Goal: Task Accomplishment & Management: Manage account settings

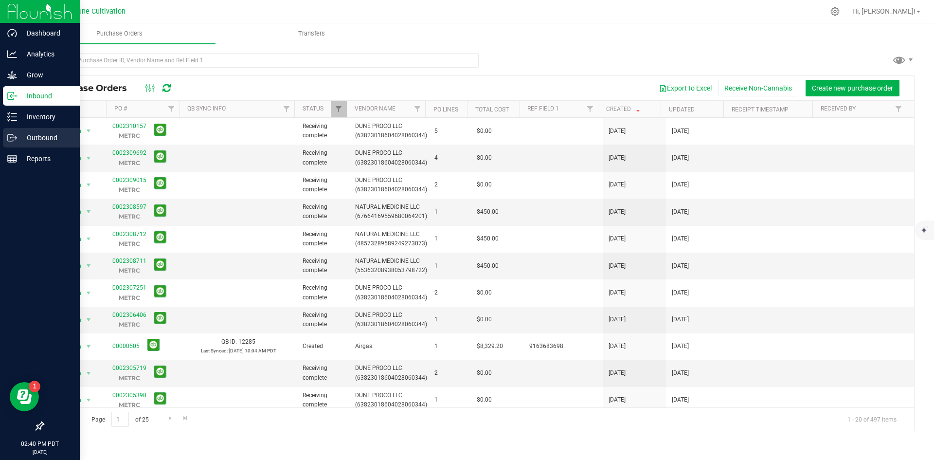
click at [49, 130] on div "Outbound" at bounding box center [41, 137] width 77 height 19
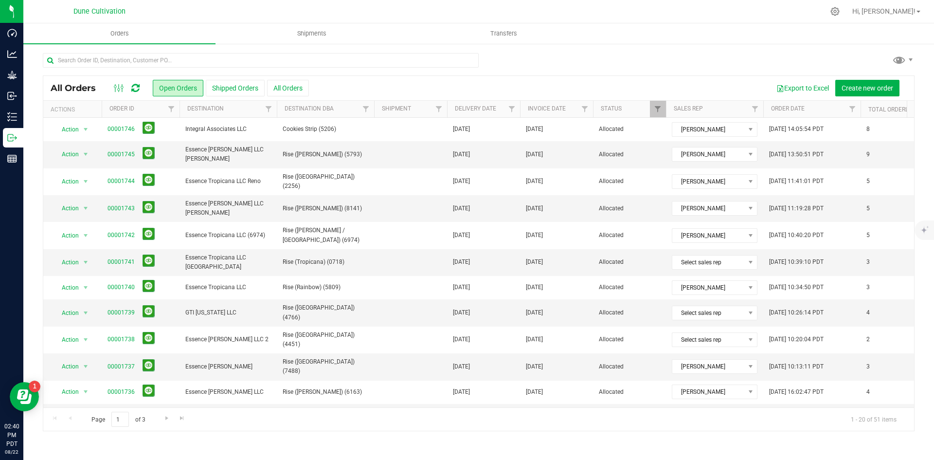
click at [291, 79] on div "All Orders Open Orders Shipped Orders All Orders Export to Excel Create new ord…" at bounding box center [478, 88] width 871 height 24
click at [289, 84] on button "All Orders" at bounding box center [288, 88] width 42 height 17
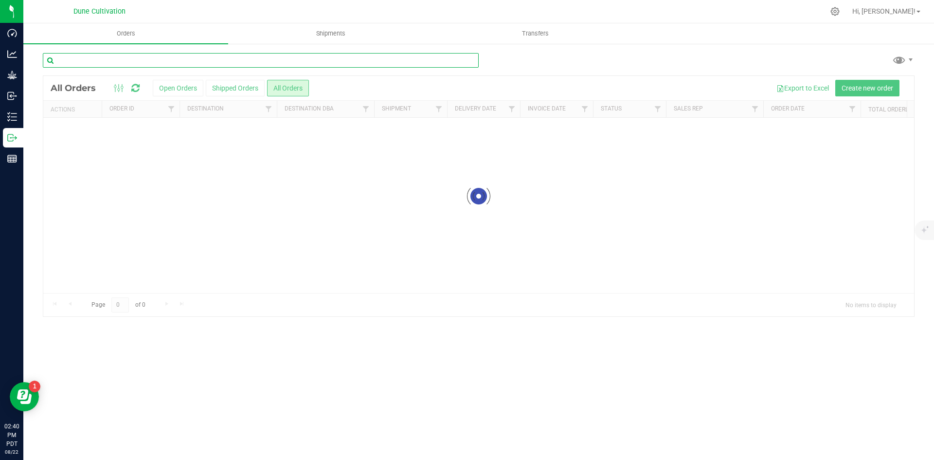
click at [231, 59] on input "text" at bounding box center [261, 60] width 436 height 15
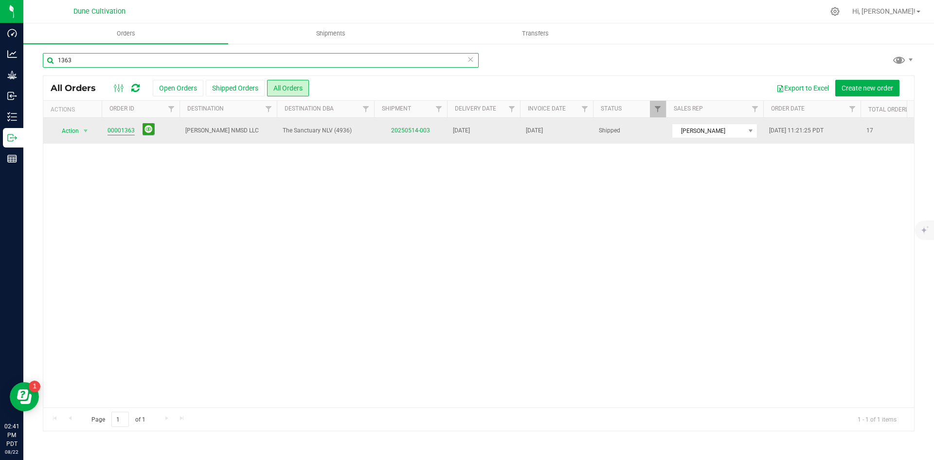
type input "1363"
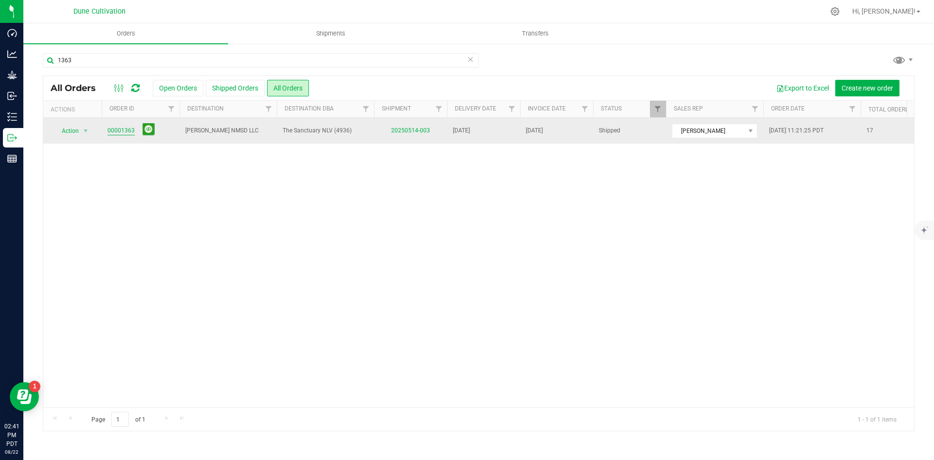
click at [129, 131] on link "00001363" at bounding box center [121, 130] width 27 height 9
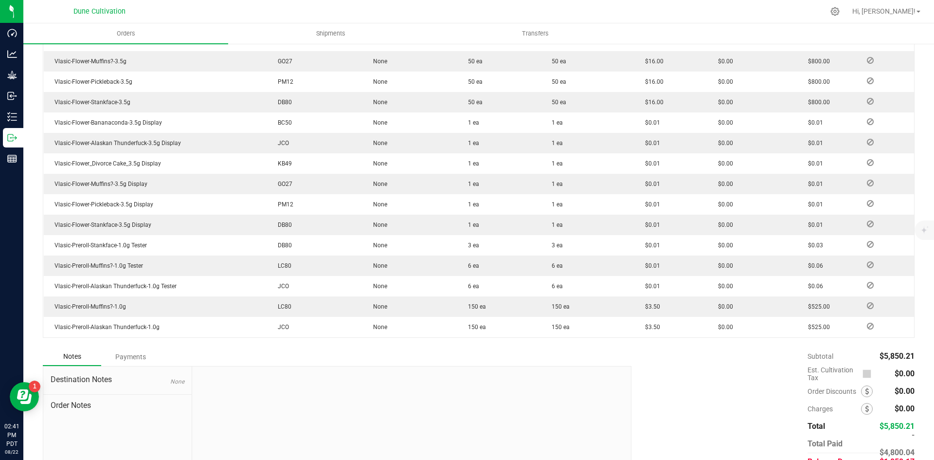
scroll to position [387, 0]
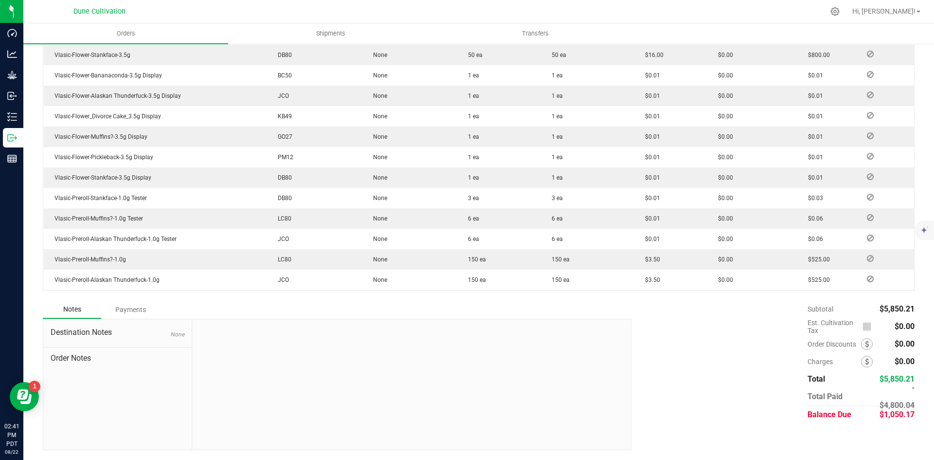
click at [880, 411] on span "$1,050.17" at bounding box center [897, 414] width 35 height 9
copy span "1,050.17"
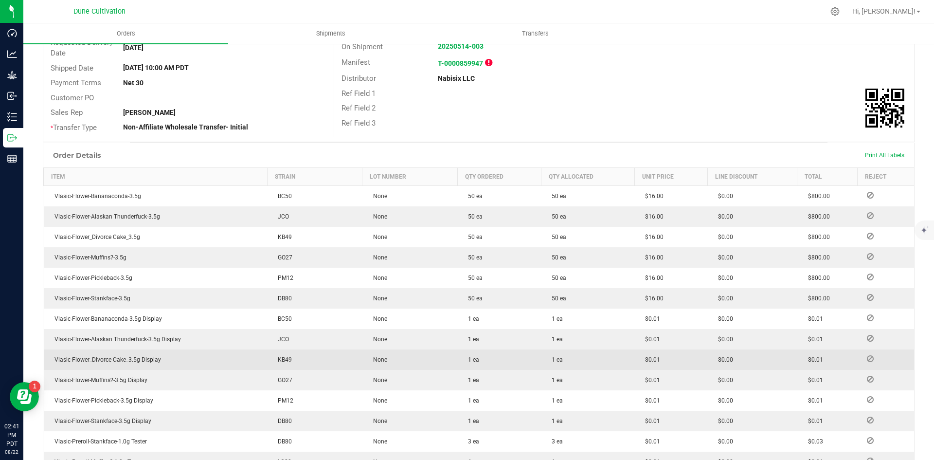
scroll to position [0, 0]
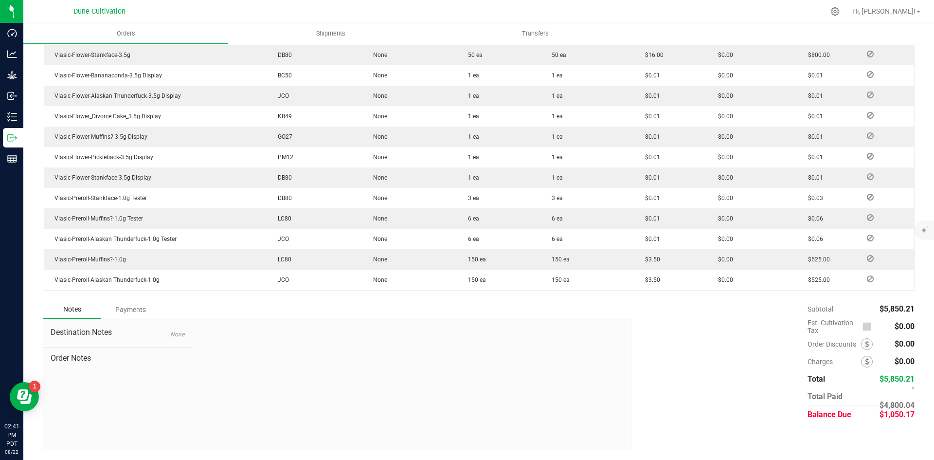
click at [140, 311] on div "Payments" at bounding box center [130, 310] width 58 height 18
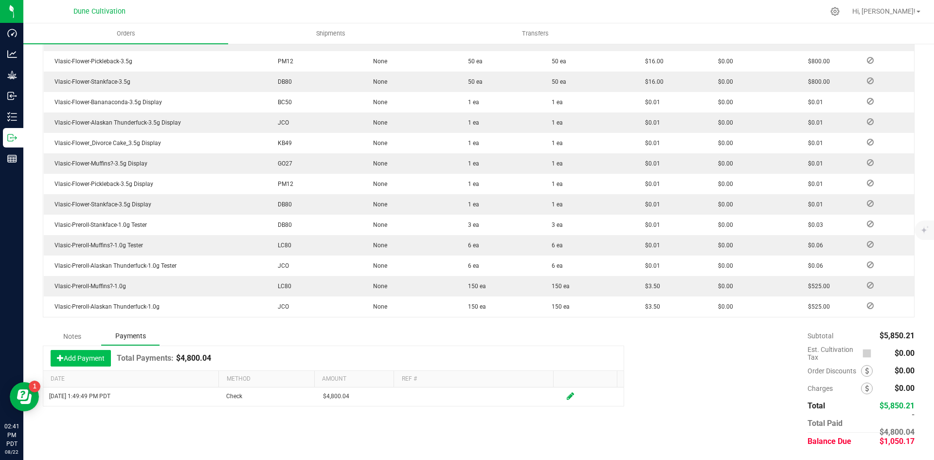
click at [102, 358] on button "Add Payment" at bounding box center [81, 358] width 60 height 17
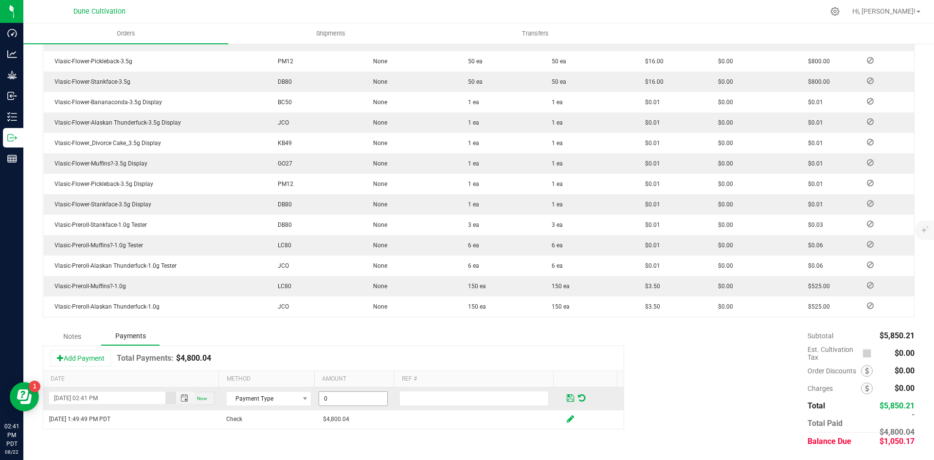
click at [356, 400] on input "0" at bounding box center [353, 399] width 68 height 14
paste input "1050.17"
type input "$1,050.17"
click at [277, 402] on span "Payment Type" at bounding box center [263, 399] width 72 height 14
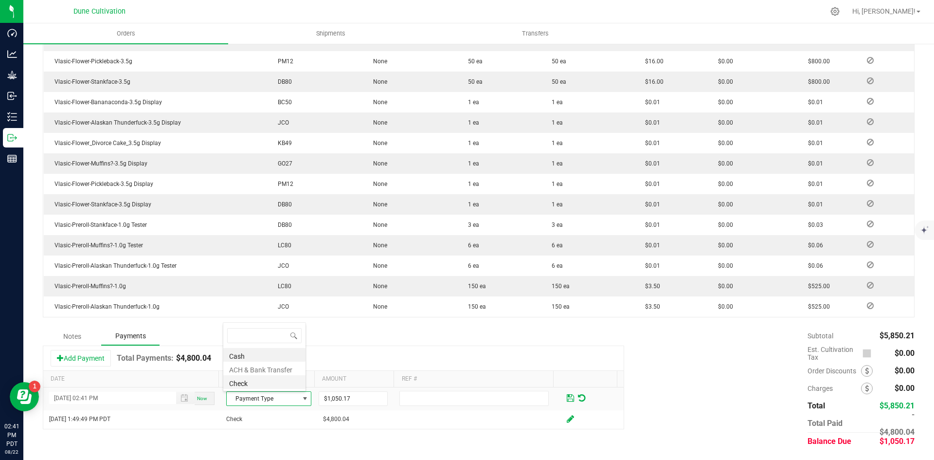
click at [280, 384] on li "Check" at bounding box center [264, 382] width 82 height 14
click at [567, 396] on span at bounding box center [570, 398] width 7 height 9
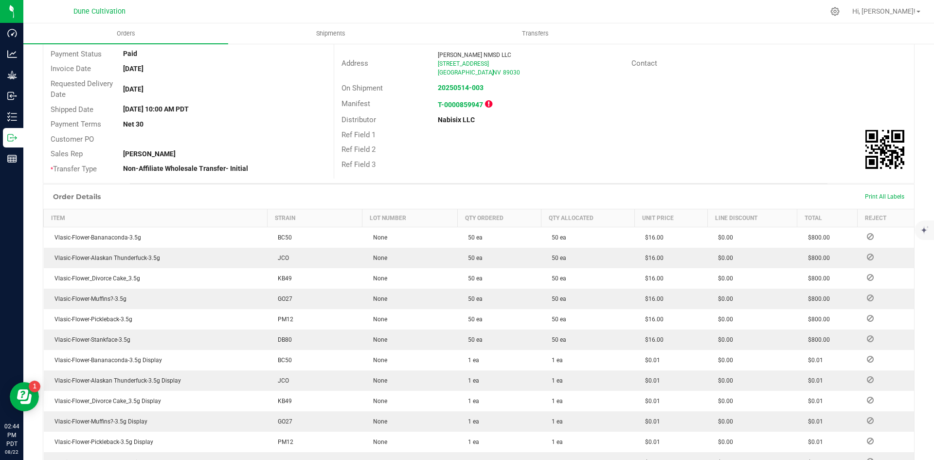
scroll to position [0, 0]
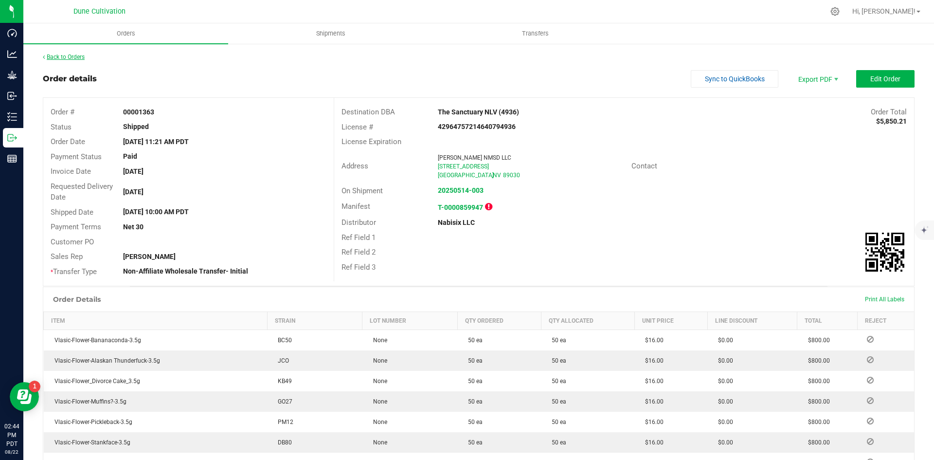
click at [69, 54] on link "Back to Orders" at bounding box center [64, 57] width 42 height 7
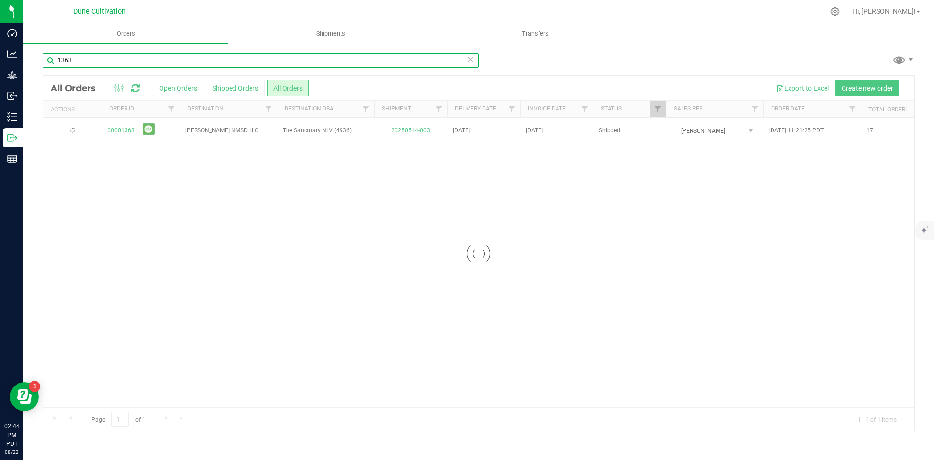
click at [148, 54] on input "1363" at bounding box center [261, 60] width 436 height 15
paste input "499"
type input "1499"
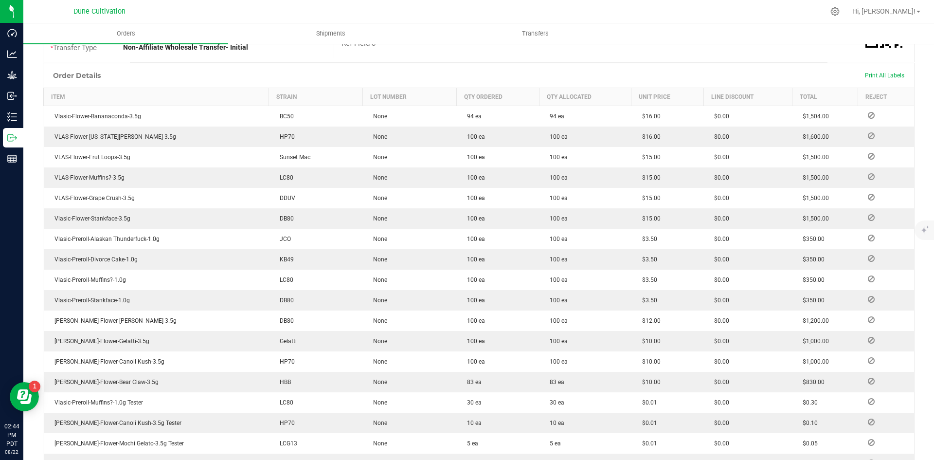
scroll to position [408, 0]
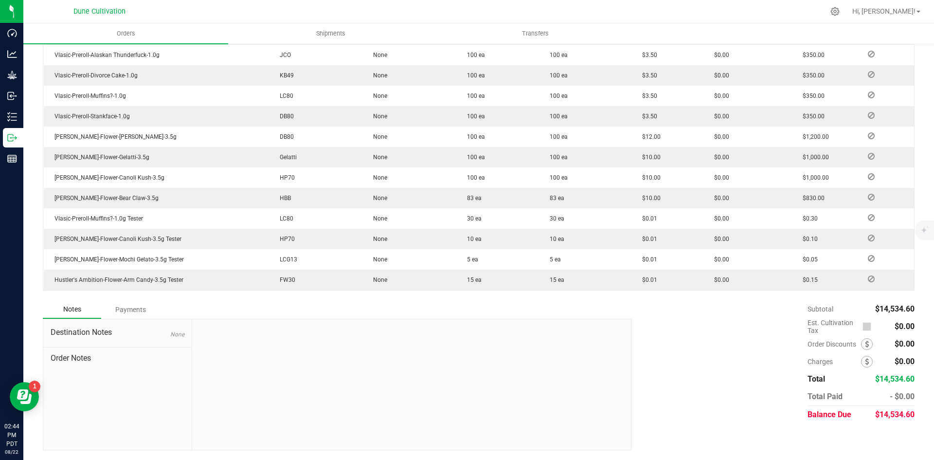
click at [876, 410] on span "$14,534.60" at bounding box center [894, 414] width 39 height 9
copy span "14,534.60"
click at [127, 310] on div "Payments" at bounding box center [130, 310] width 58 height 18
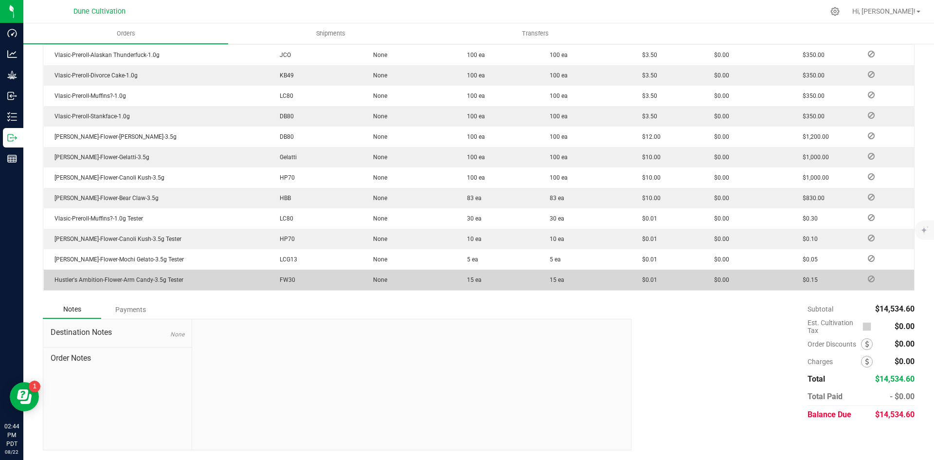
scroll to position [381, 0]
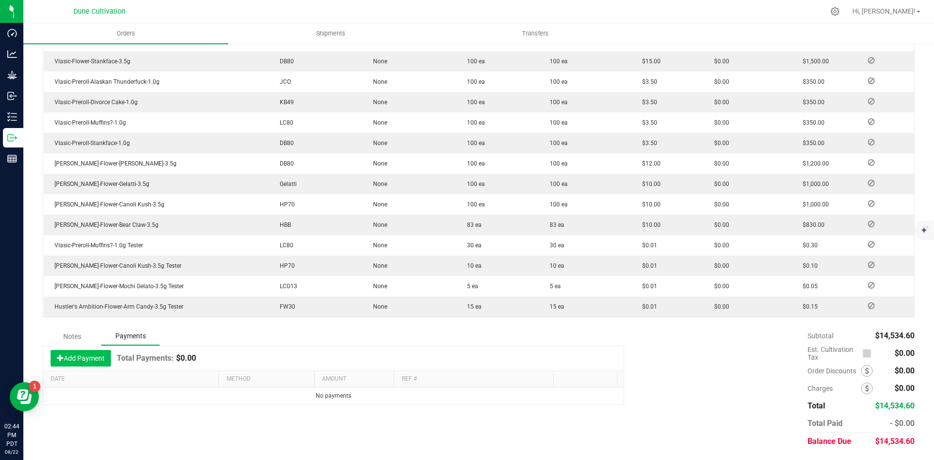
click at [71, 356] on button "Add Payment" at bounding box center [81, 358] width 60 height 17
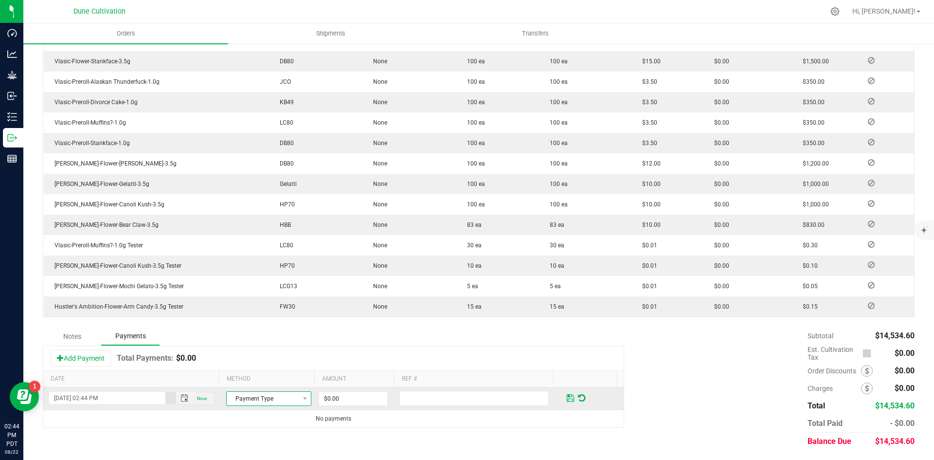
click at [268, 395] on span "Payment Type" at bounding box center [263, 399] width 72 height 14
click at [271, 380] on li "Check" at bounding box center [264, 382] width 82 height 14
click at [329, 400] on input "0" at bounding box center [353, 399] width 68 height 14
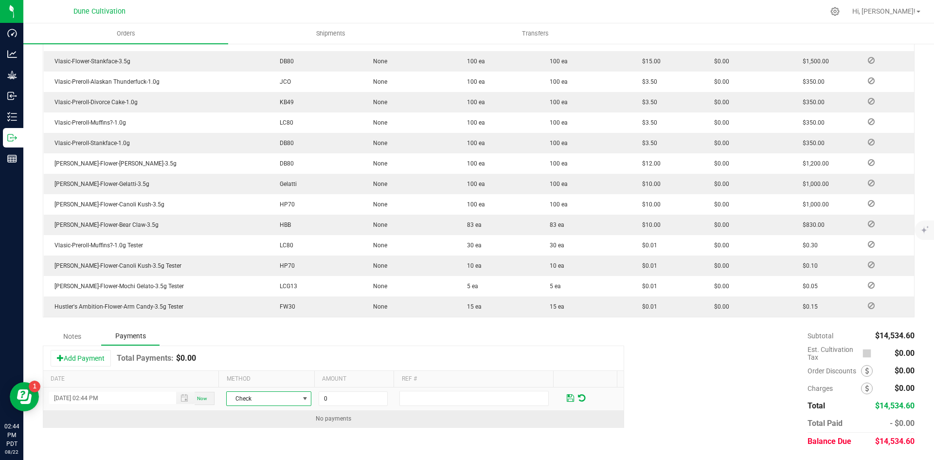
paste input "14534.6"
type input "$14,534.60"
drag, startPoint x: 371, startPoint y: 427, endPoint x: 473, endPoint y: 416, distance: 102.8
click at [380, 428] on kendo-grid "Add Payment Total Payments: $0.00 Date Method Amount Ref # [DATE] 02:44 PM Now …" at bounding box center [334, 387] width 582 height 82
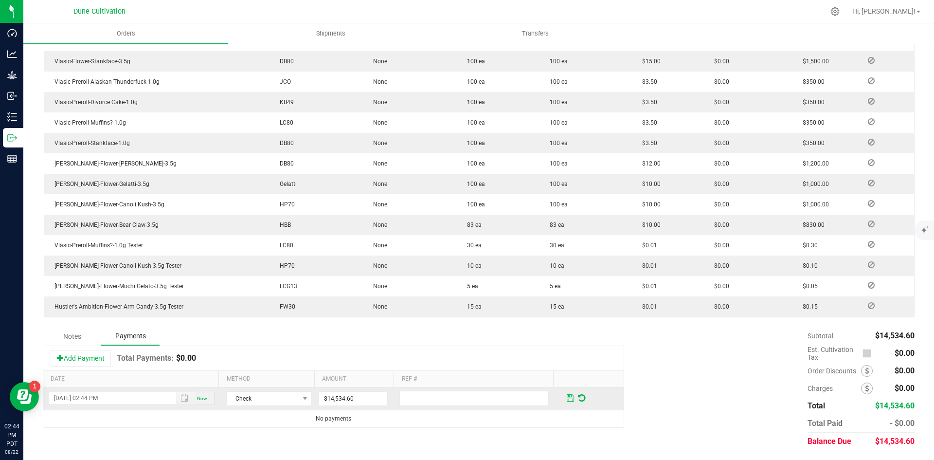
click at [567, 396] on span at bounding box center [570, 398] width 7 height 9
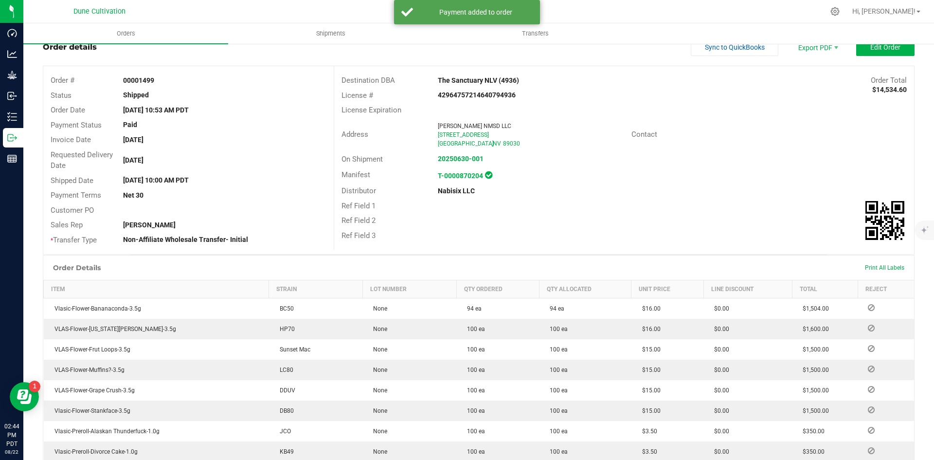
scroll to position [0, 0]
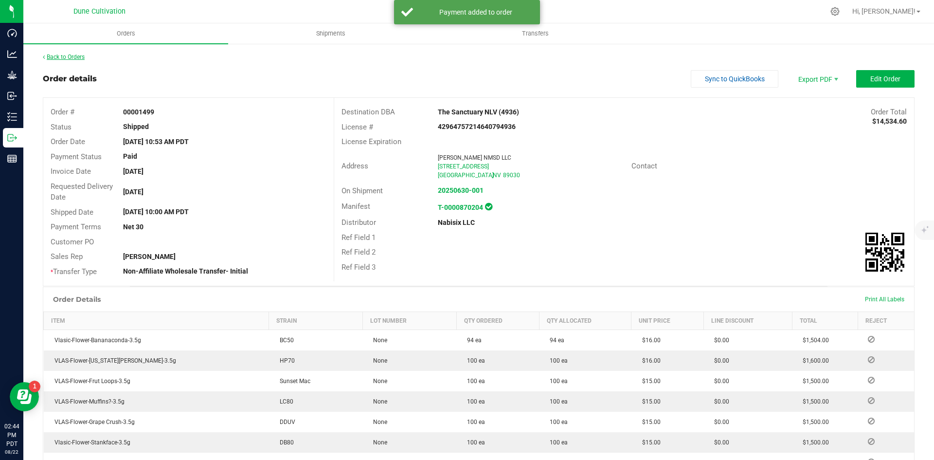
click at [81, 55] on link "Back to Orders" at bounding box center [64, 57] width 42 height 7
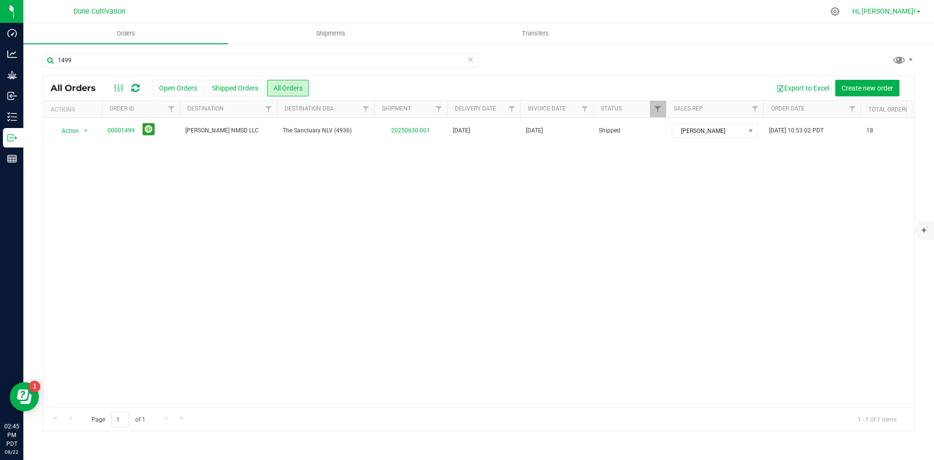
click at [909, 10] on span "Hi, [PERSON_NAME]!" at bounding box center [884, 11] width 63 height 8
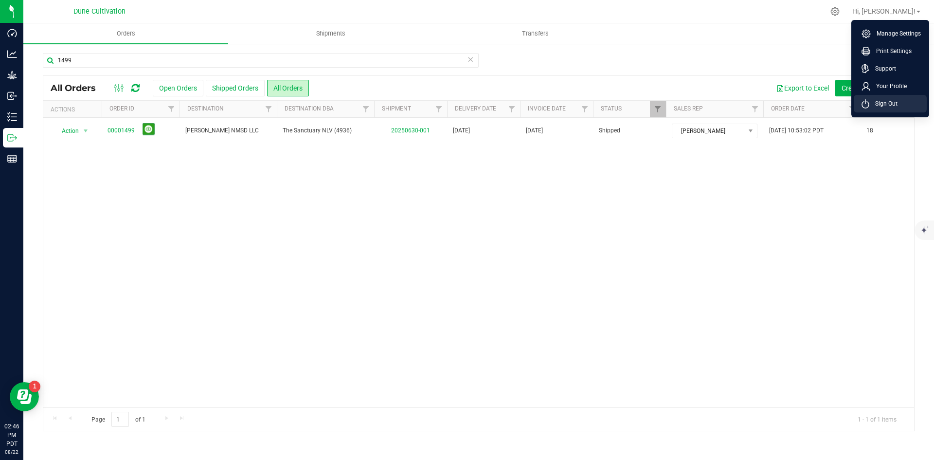
click at [907, 107] on li "Sign Out" at bounding box center [890, 104] width 73 height 18
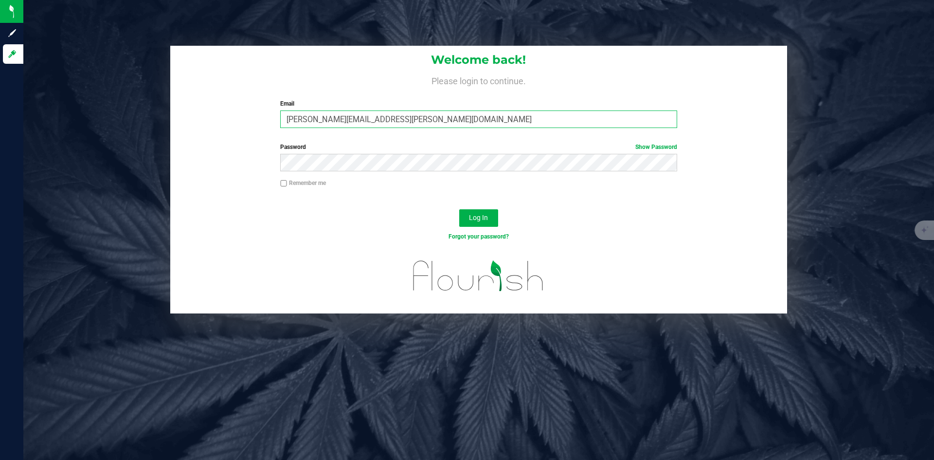
click at [519, 126] on input "[PERSON_NAME][EMAIL_ADDRESS][PERSON_NAME][DOMAIN_NAME]" at bounding box center [478, 119] width 397 height 18
type input "[PERSON_NAME][DOMAIN_NAME][EMAIL_ADDRESS][PERSON_NAME][DOMAIN_NAME]"
click at [491, 216] on button "Log In" at bounding box center [478, 218] width 39 height 18
